Goal: Information Seeking & Learning: Learn about a topic

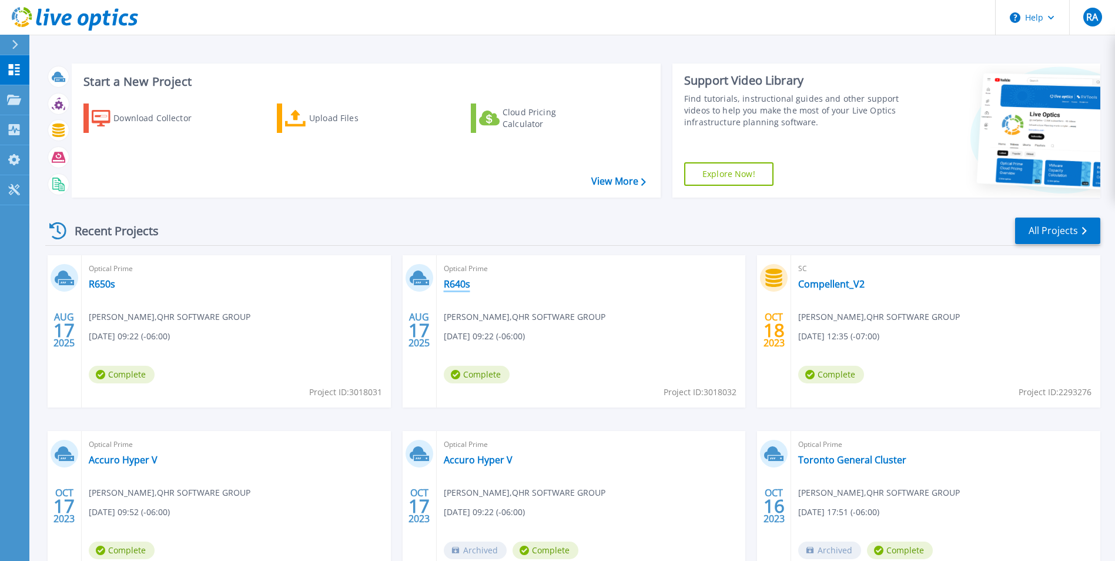
click at [458, 285] on link "R640s" at bounding box center [457, 284] width 26 height 12
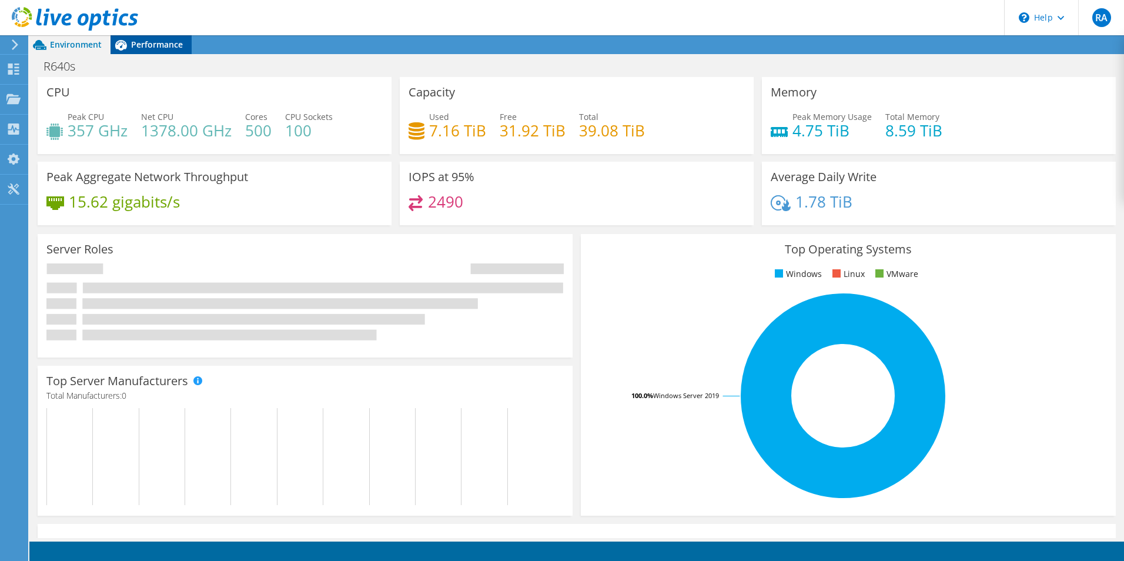
click at [154, 46] on span "Performance" at bounding box center [157, 44] width 52 height 11
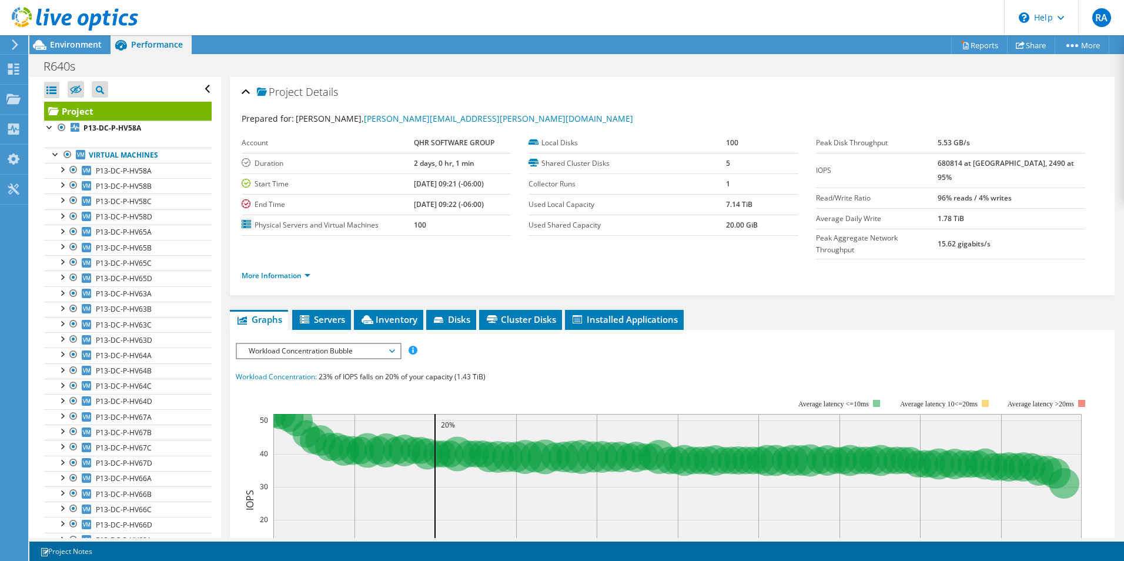
click at [326, 344] on span "Workload Concentration Bubble" at bounding box center [318, 351] width 151 height 14
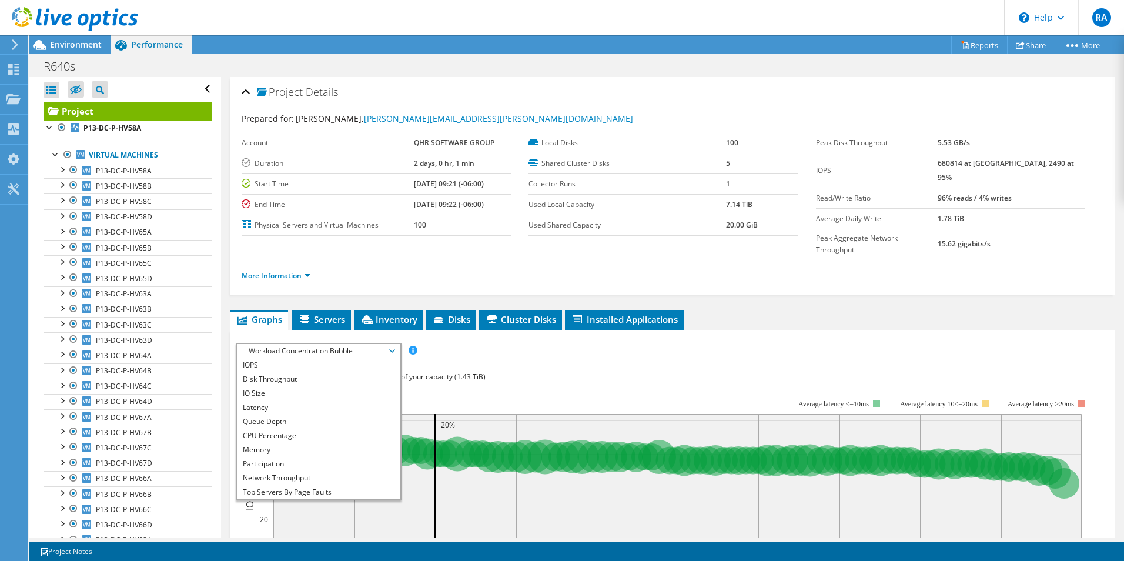
drag, startPoint x: 303, startPoint y: 409, endPoint x: 208, endPoint y: 199, distance: 230.8
click at [305, 429] on li "CPU Percentage" at bounding box center [318, 436] width 163 height 14
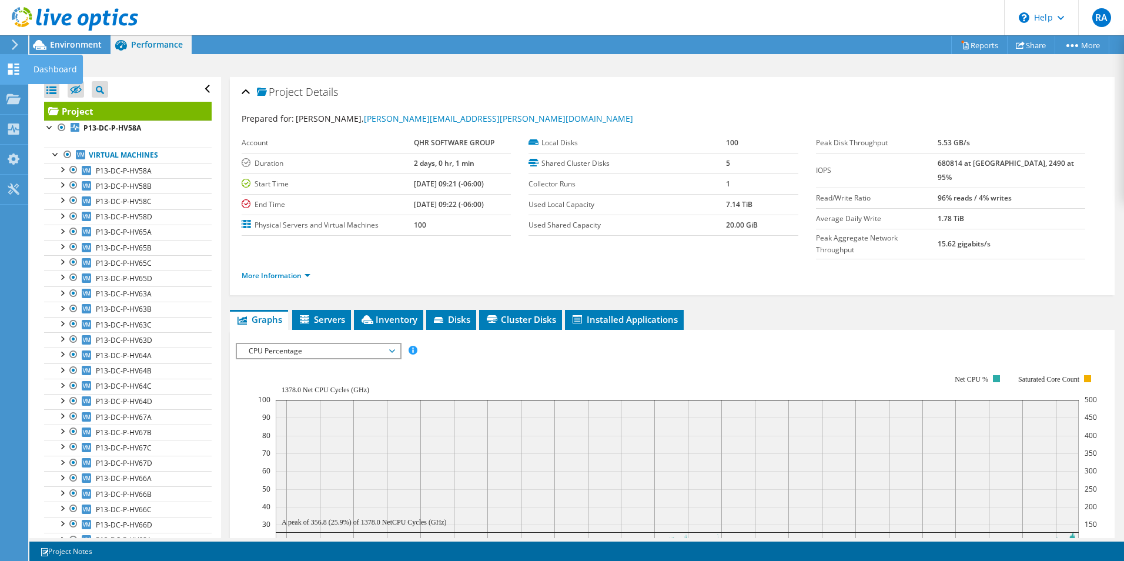
click at [54, 69] on div "Dashboard" at bounding box center [55, 69] width 55 height 29
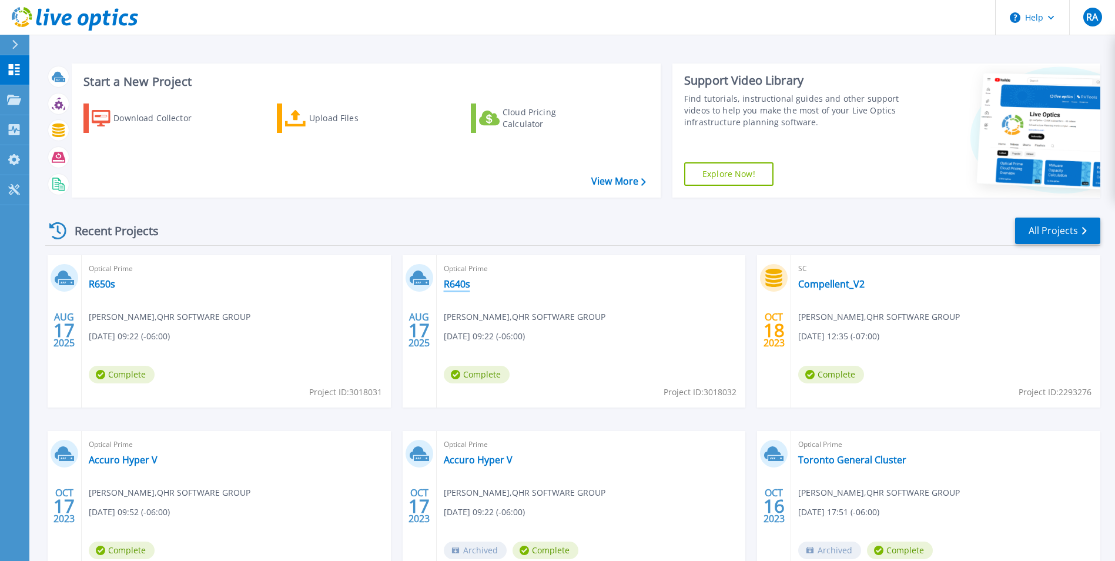
click at [459, 280] on link "R640s" at bounding box center [457, 284] width 26 height 12
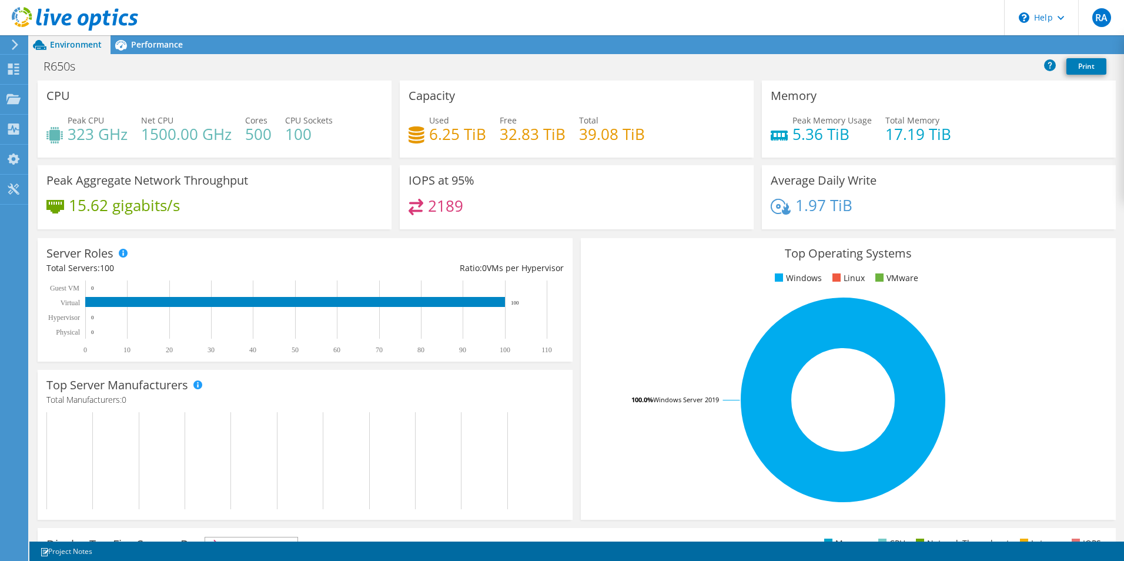
drag, startPoint x: 150, startPoint y: 45, endPoint x: 146, endPoint y: 35, distance: 10.8
click at [148, 40] on span "Performance" at bounding box center [157, 44] width 52 height 11
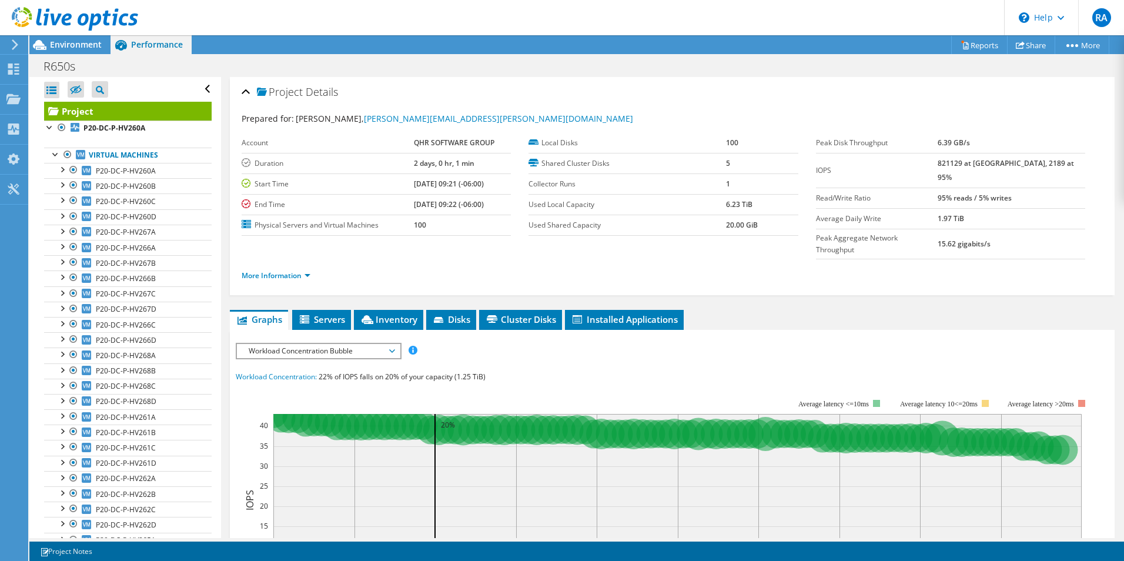
click at [271, 344] on span "Workload Concentration Bubble" at bounding box center [318, 351] width 151 height 14
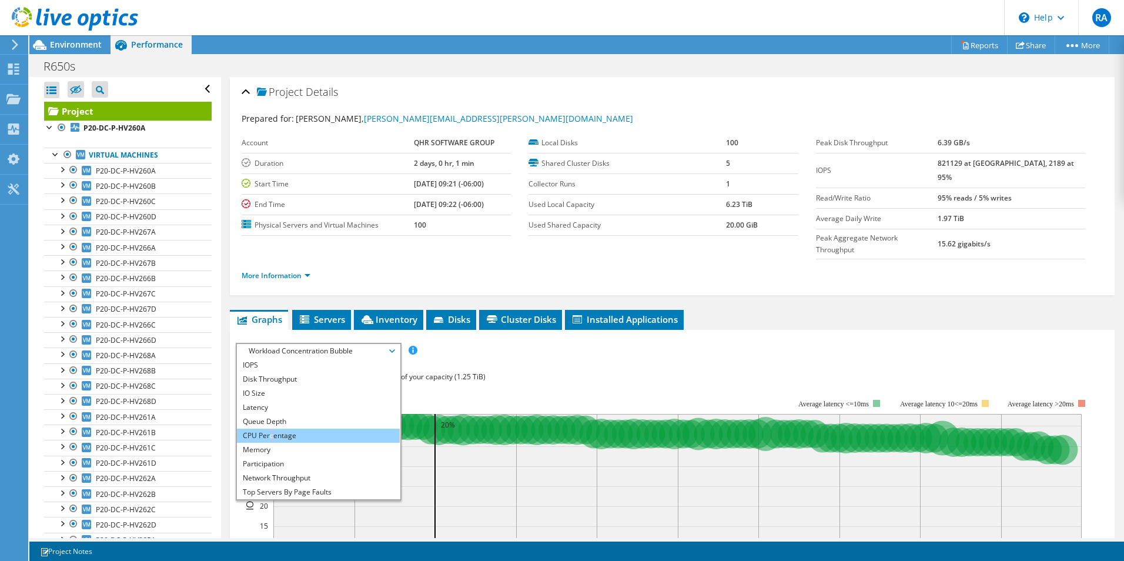
click at [272, 429] on li "CPU Percentage" at bounding box center [318, 436] width 163 height 14
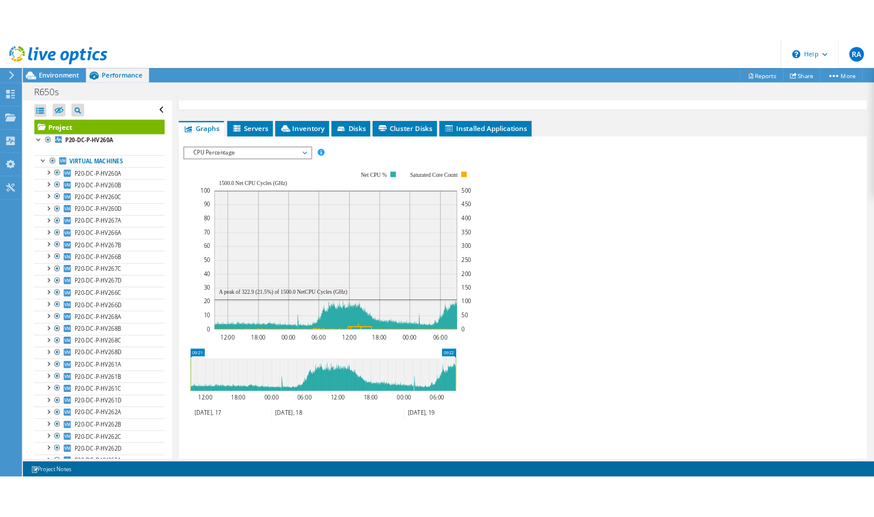
scroll to position [412, 0]
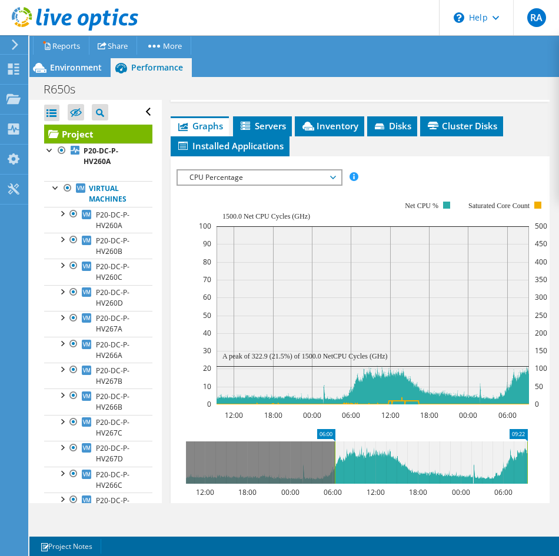
drag, startPoint x: 185, startPoint y: 450, endPoint x: 334, endPoint y: 453, distance: 148.8
click at [334, 453] on rect at bounding box center [334, 463] width 5 height 42
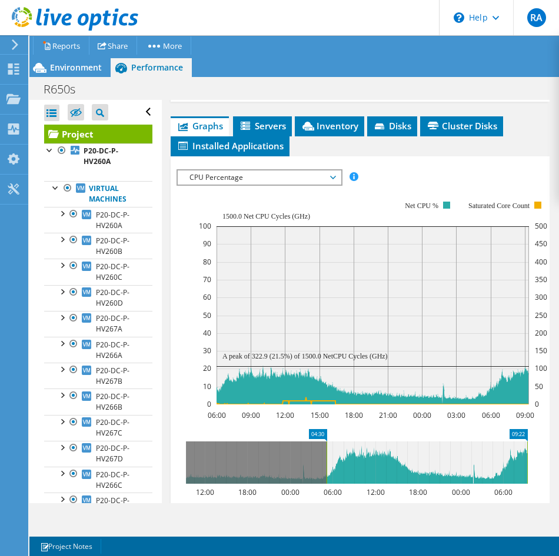
click at [329, 452] on rect at bounding box center [326, 463] width 5 height 42
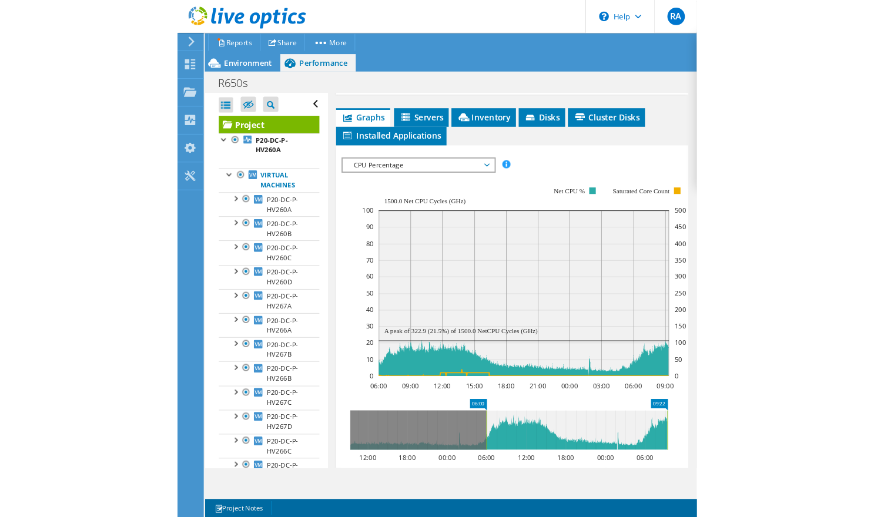
scroll to position [258, 0]
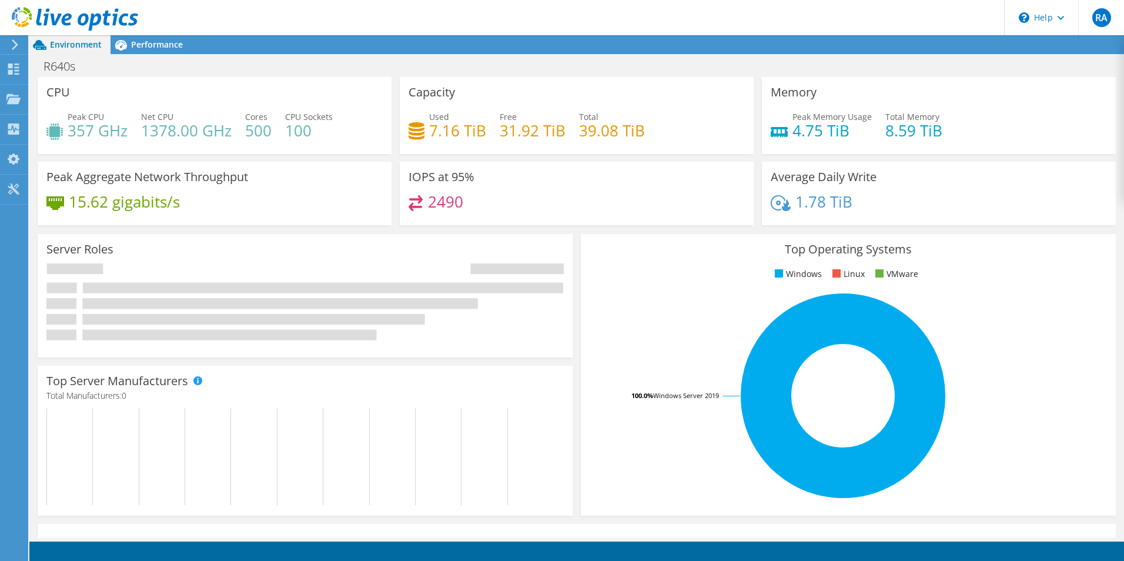
drag, startPoint x: 146, startPoint y: 52, endPoint x: 150, endPoint y: 34, distance: 18.6
click at [146, 51] on div "Performance" at bounding box center [151, 44] width 81 height 19
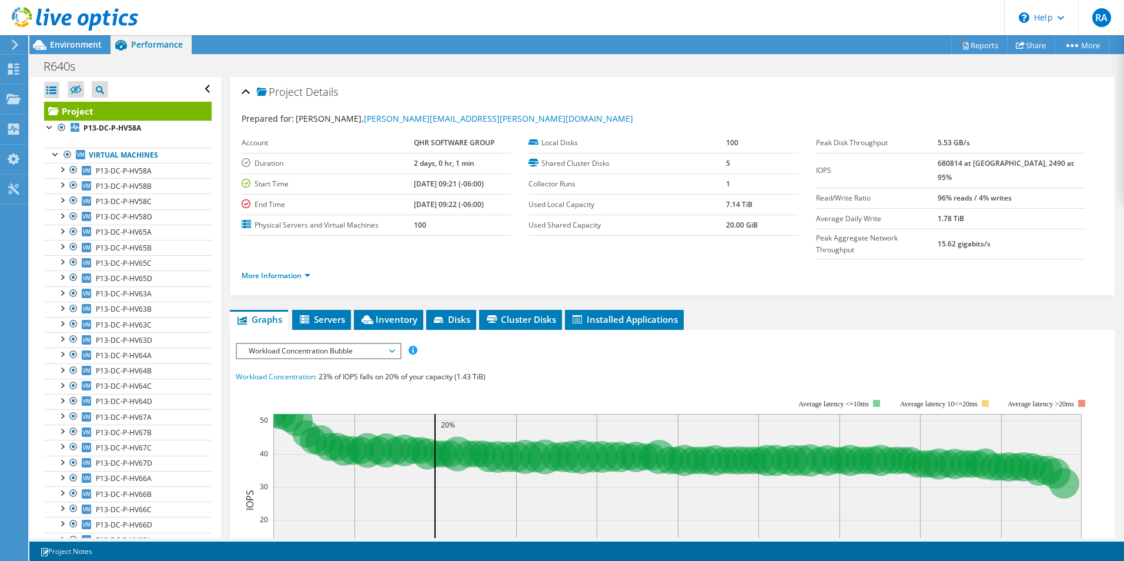
click at [294, 344] on span "Workload Concentration Bubble" at bounding box center [318, 351] width 151 height 14
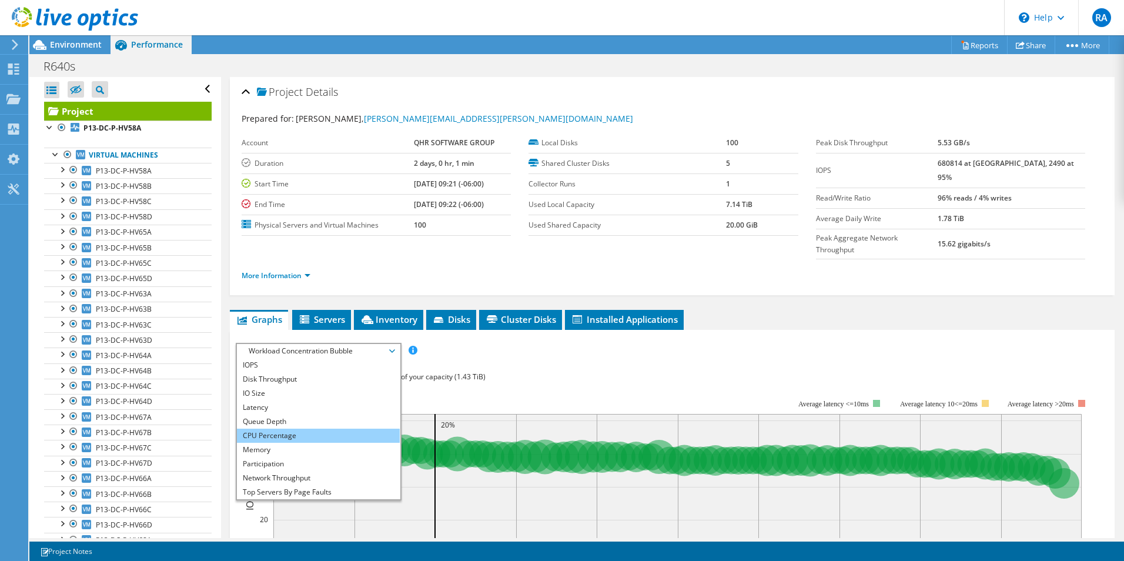
click at [312, 429] on li "CPU Percentage" at bounding box center [318, 436] width 163 height 14
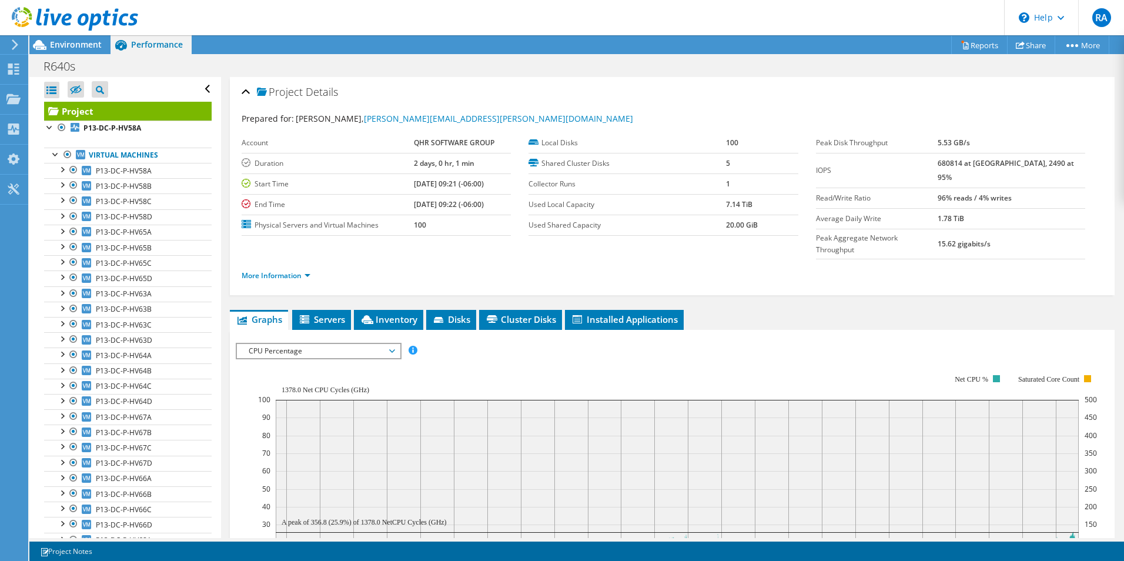
click at [201, 86] on div "Open All Close All Hide Excluded Nodes Project Tree Filter" at bounding box center [128, 89] width 168 height 25
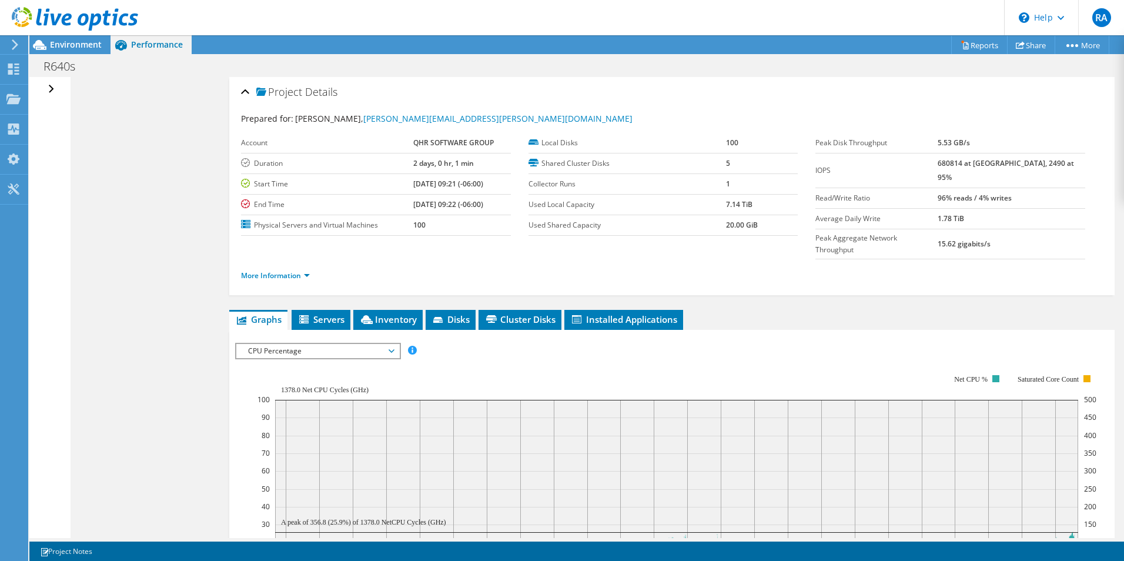
click at [50, 88] on div "Open All Close All Hide Excluded Nodes Project Tree Filter" at bounding box center [52, 89] width 17 height 25
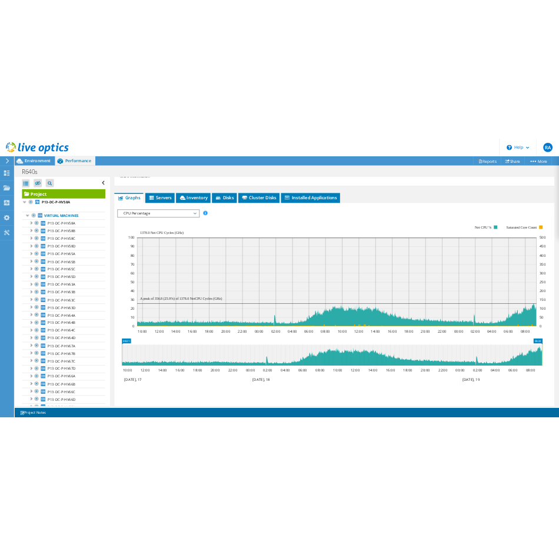
scroll to position [406, 0]
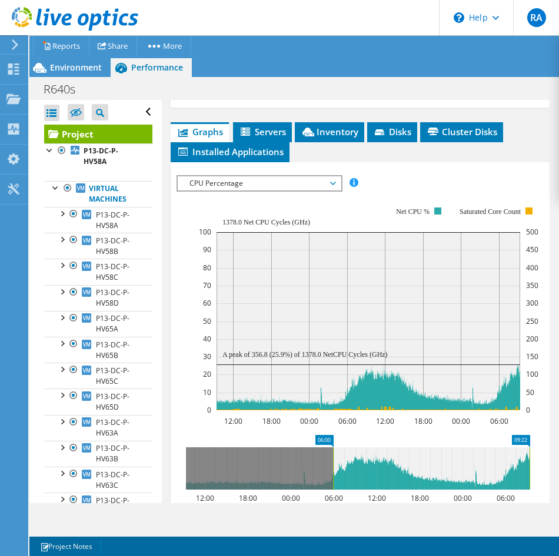
drag, startPoint x: 186, startPoint y: 446, endPoint x: 333, endPoint y: 446, distance: 147.0
click at [333, 447] on rect at bounding box center [332, 468] width 5 height 42
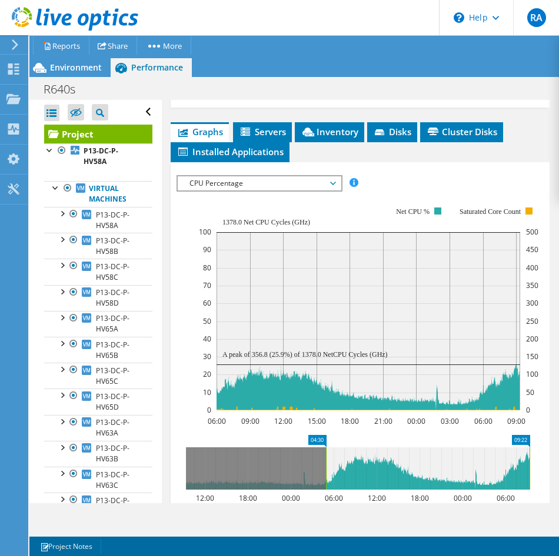
drag, startPoint x: 334, startPoint y: 445, endPoint x: 328, endPoint y: 446, distance: 6.7
click at [327, 447] on rect at bounding box center [325, 468] width 5 height 42
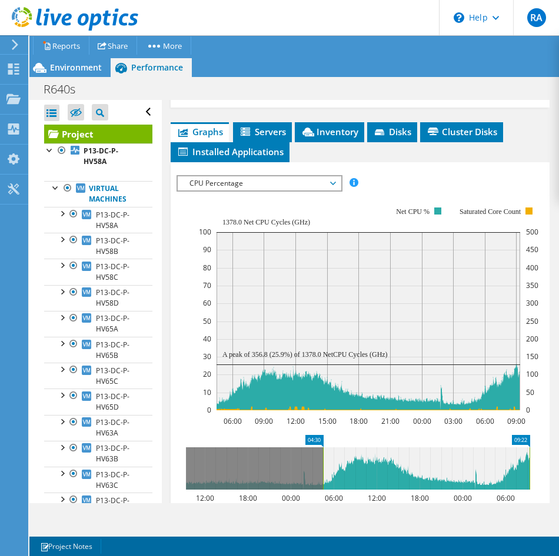
click at [470, 169] on div "IOPS Disk Throughput IO Size Latency Queue Depth CPU Percentage Memory Page Fau…" at bounding box center [359, 377] width 367 height 416
